Goal: Transaction & Acquisition: Purchase product/service

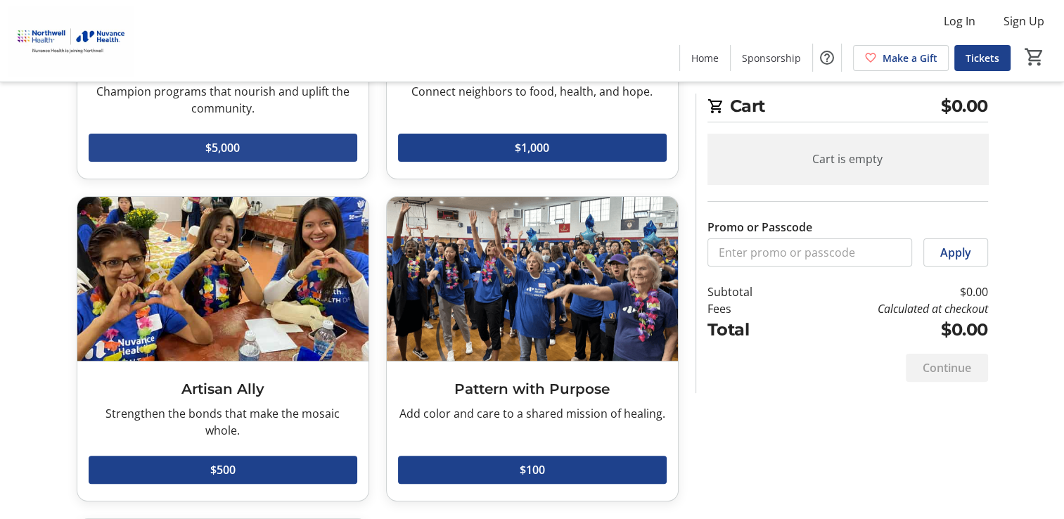
scroll to position [280, 0]
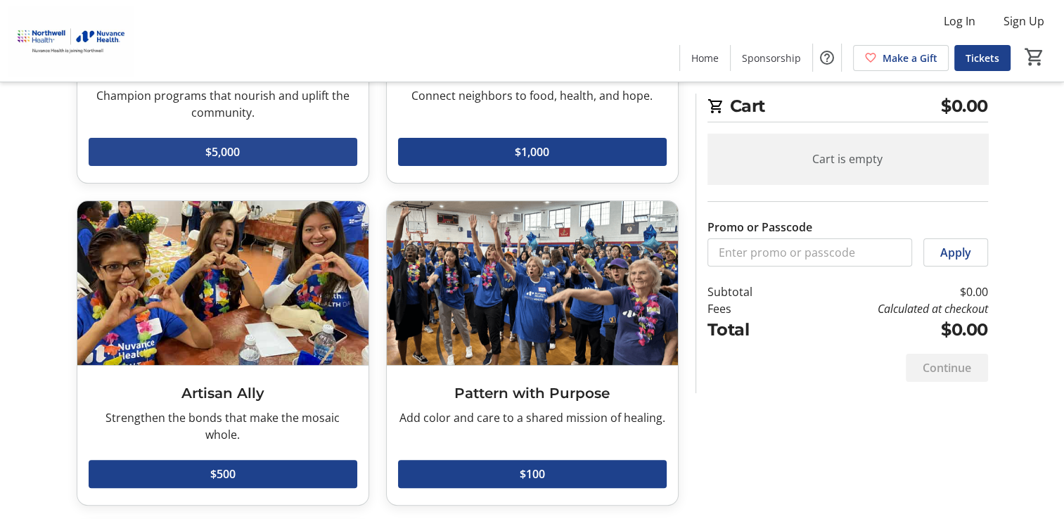
click at [223, 146] on span "$5,000" at bounding box center [222, 151] width 34 height 17
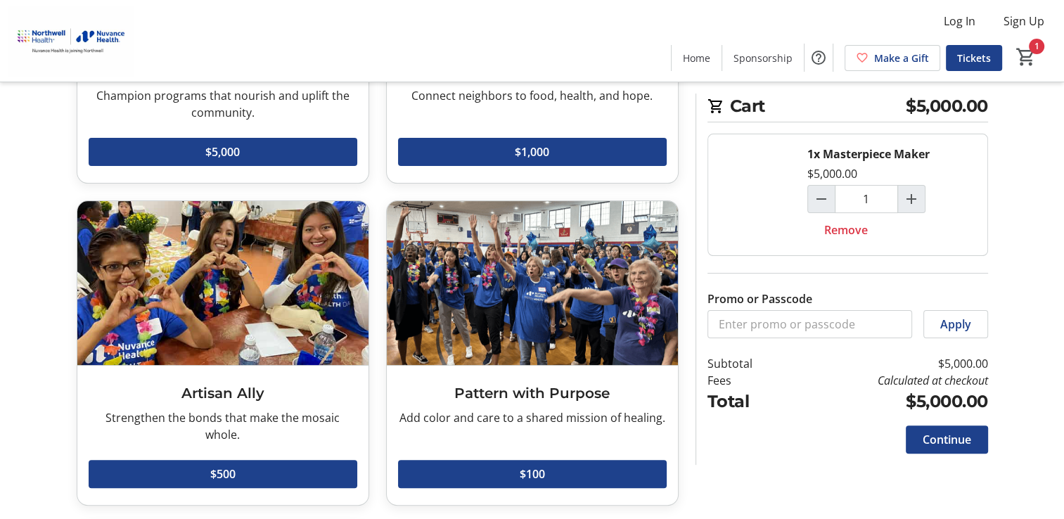
scroll to position [397, 0]
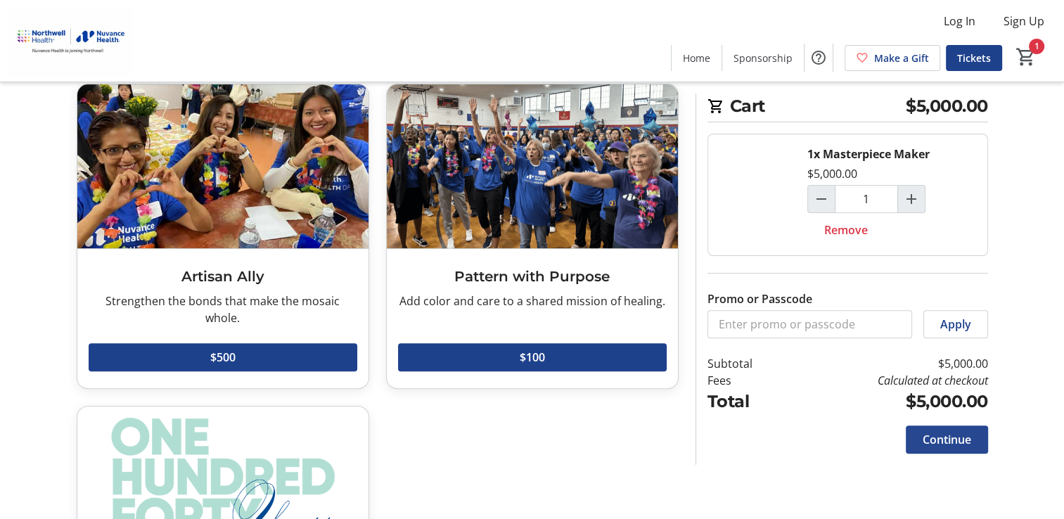
click at [956, 437] on span "Continue" at bounding box center [947, 439] width 49 height 17
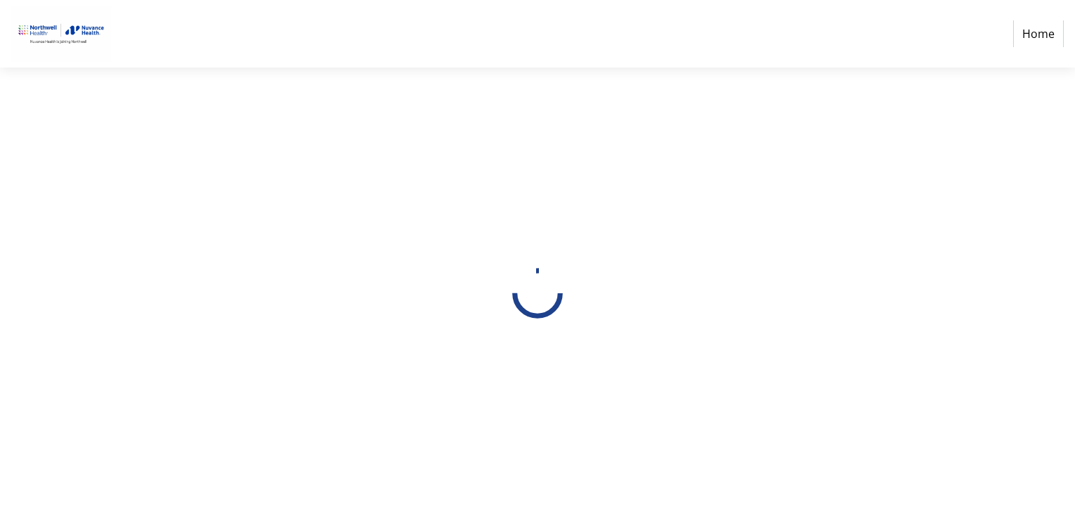
select select "US"
